Goal: Check status

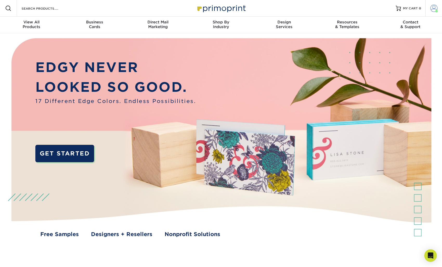
click at [433, 7] on span at bounding box center [434, 8] width 7 height 7
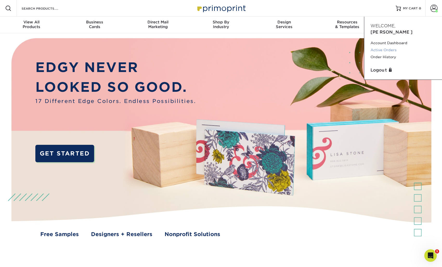
click at [389, 47] on link "Active Orders" at bounding box center [403, 50] width 65 height 7
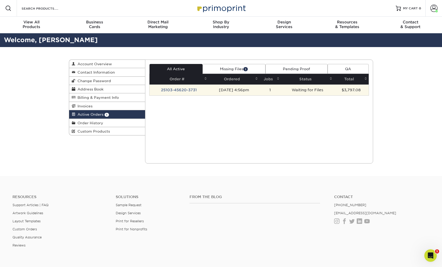
click at [236, 91] on td "[DATE] 4:56pm" at bounding box center [234, 90] width 51 height 11
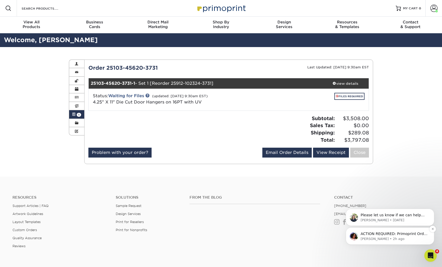
click at [395, 238] on p "[PERSON_NAME] • 2h ago" at bounding box center [394, 239] width 67 height 5
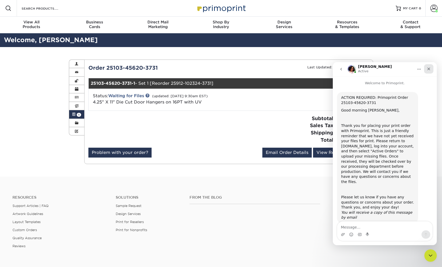
click at [430, 70] on icon "Close" at bounding box center [429, 69] width 4 height 4
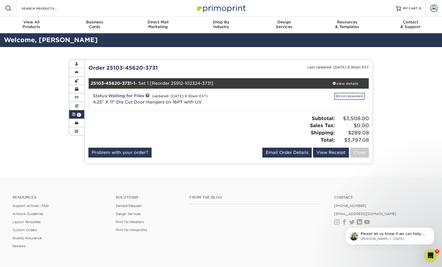
click at [350, 98] on link "FILES REQUIRED" at bounding box center [350, 96] width 30 height 7
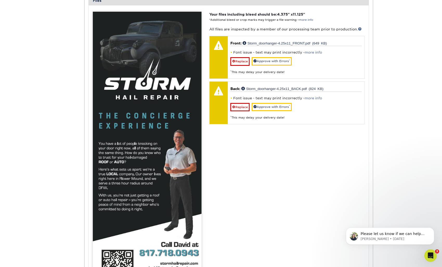
scroll to position [219, 0]
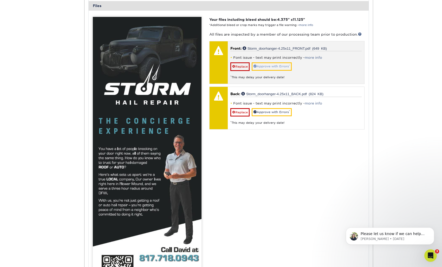
click at [284, 66] on link "Approve with Errors *" at bounding box center [272, 66] width 40 height 8
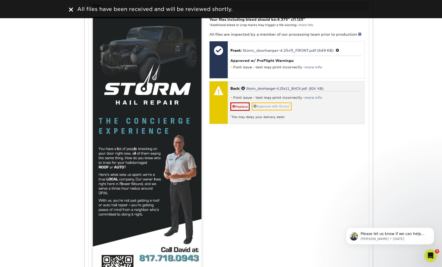
click at [284, 104] on link "Approve with Errors *" at bounding box center [272, 107] width 40 height 8
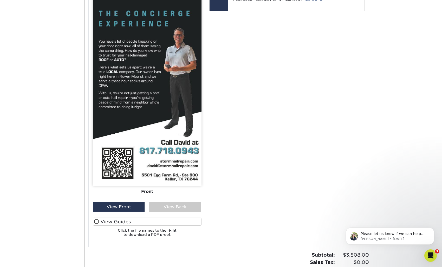
scroll to position [362, 0]
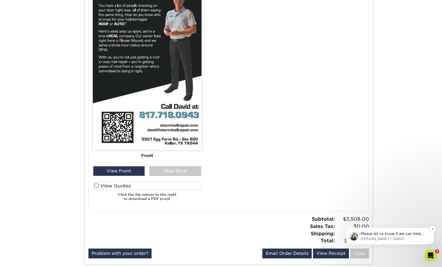
click at [382, 237] on p "[PERSON_NAME] • [DATE]" at bounding box center [394, 239] width 67 height 5
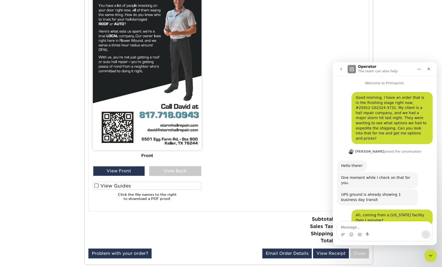
scroll to position [1, 0]
click at [342, 68] on icon "go back" at bounding box center [342, 69] width 2 height 3
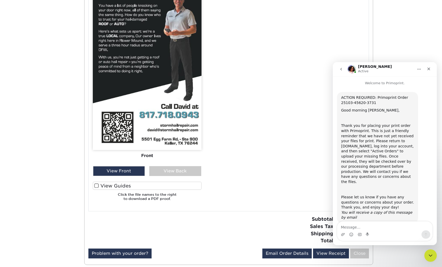
click at [382, 229] on textarea "Message…" at bounding box center [385, 226] width 95 height 9
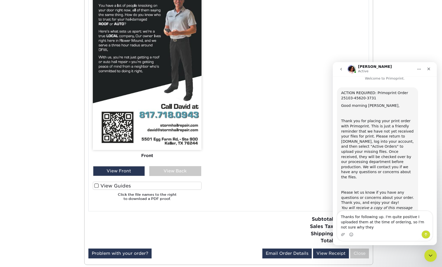
scroll to position [10, 0]
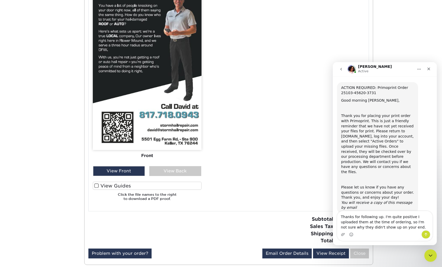
type textarea "Thanks for following up. I'm quite positive I uploaded them at the time of orde…"
click at [428, 235] on icon "Send a message…" at bounding box center [426, 235] width 4 height 4
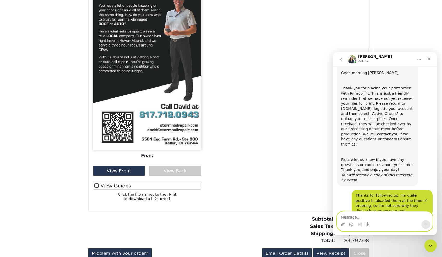
scroll to position [57, 0]
